Goal: Navigation & Orientation: Find specific page/section

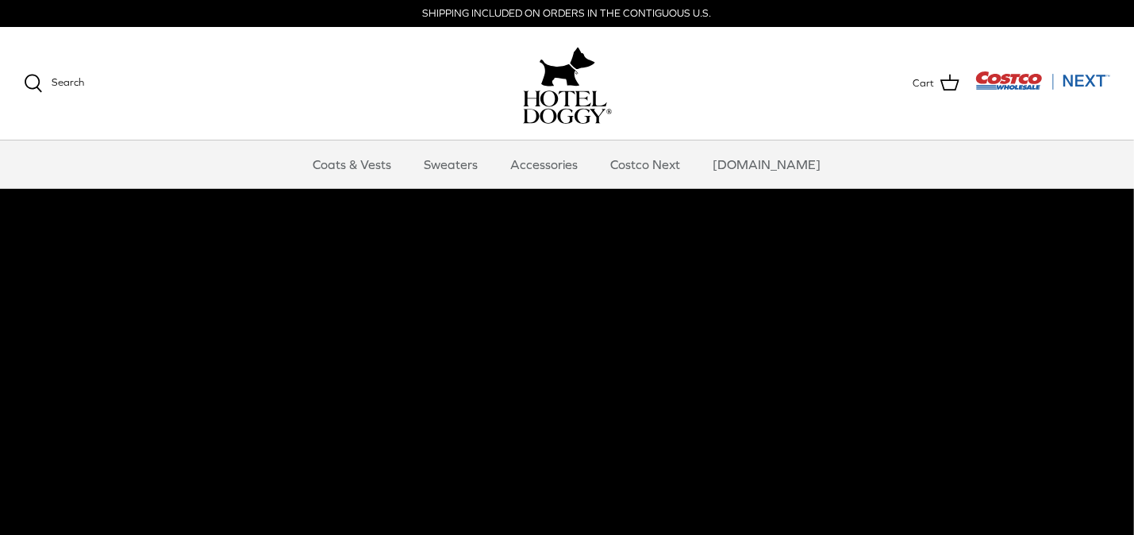
click at [742, 322] on video at bounding box center [567, 466] width 1134 height 555
click at [674, 156] on link "Costco Next" at bounding box center [646, 164] width 98 height 48
click at [572, 165] on link "Accessories" at bounding box center [545, 164] width 96 height 48
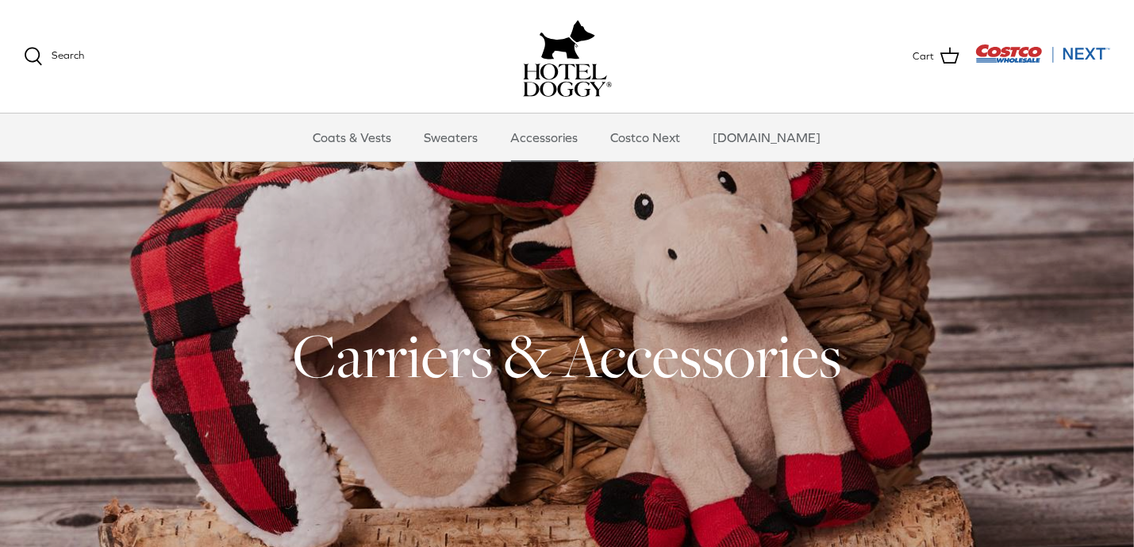
scroll to position [32, 0]
